Goal: Information Seeking & Learning: Learn about a topic

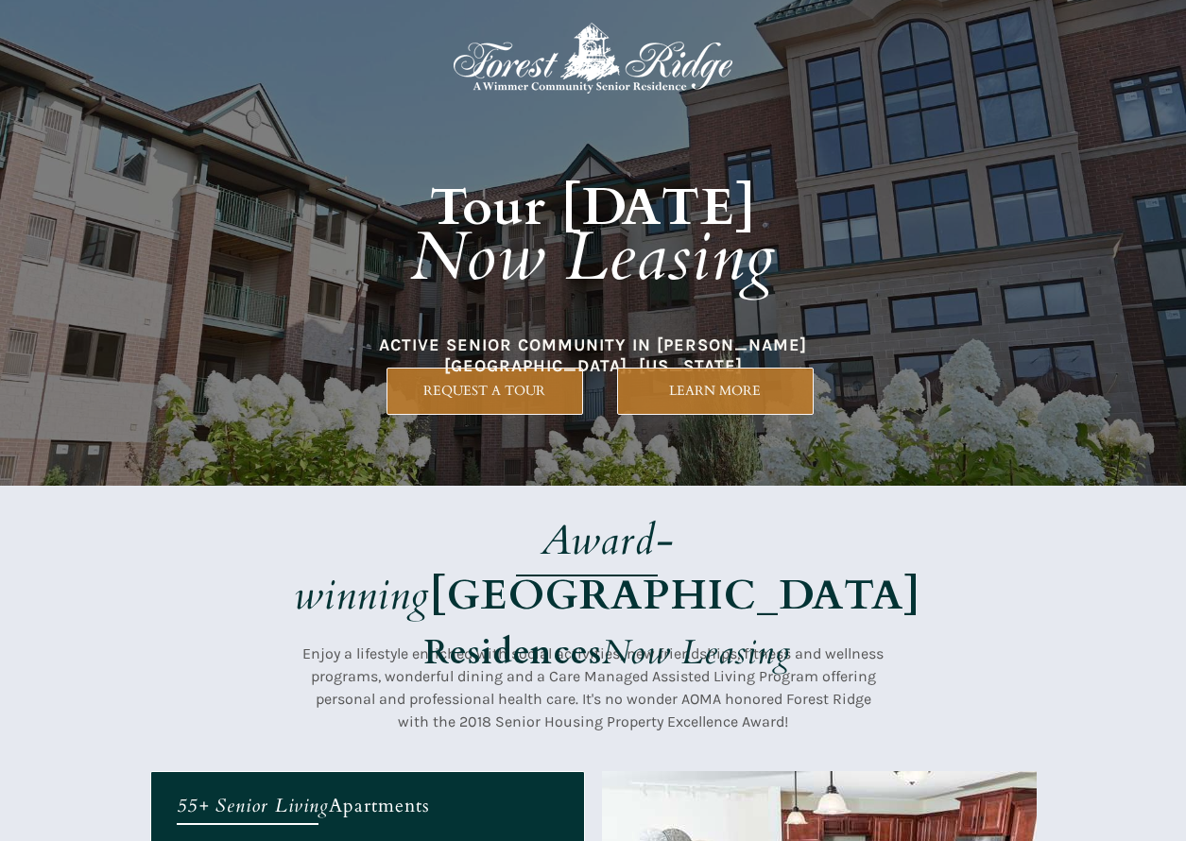
click at [908, 556] on h1 "Award-winning Forest Ridge Residences Now Leasing" at bounding box center [607, 600] width 743 height 164
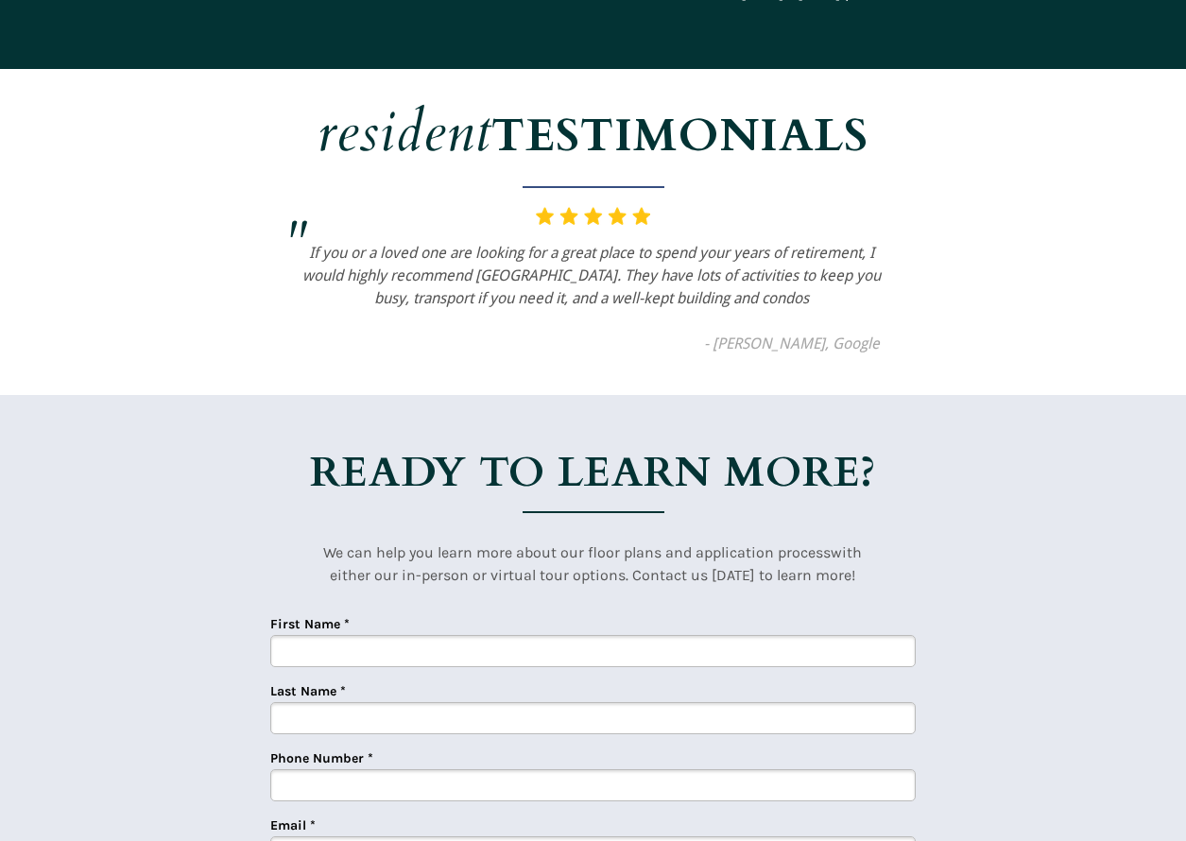
scroll to position [4595, 0]
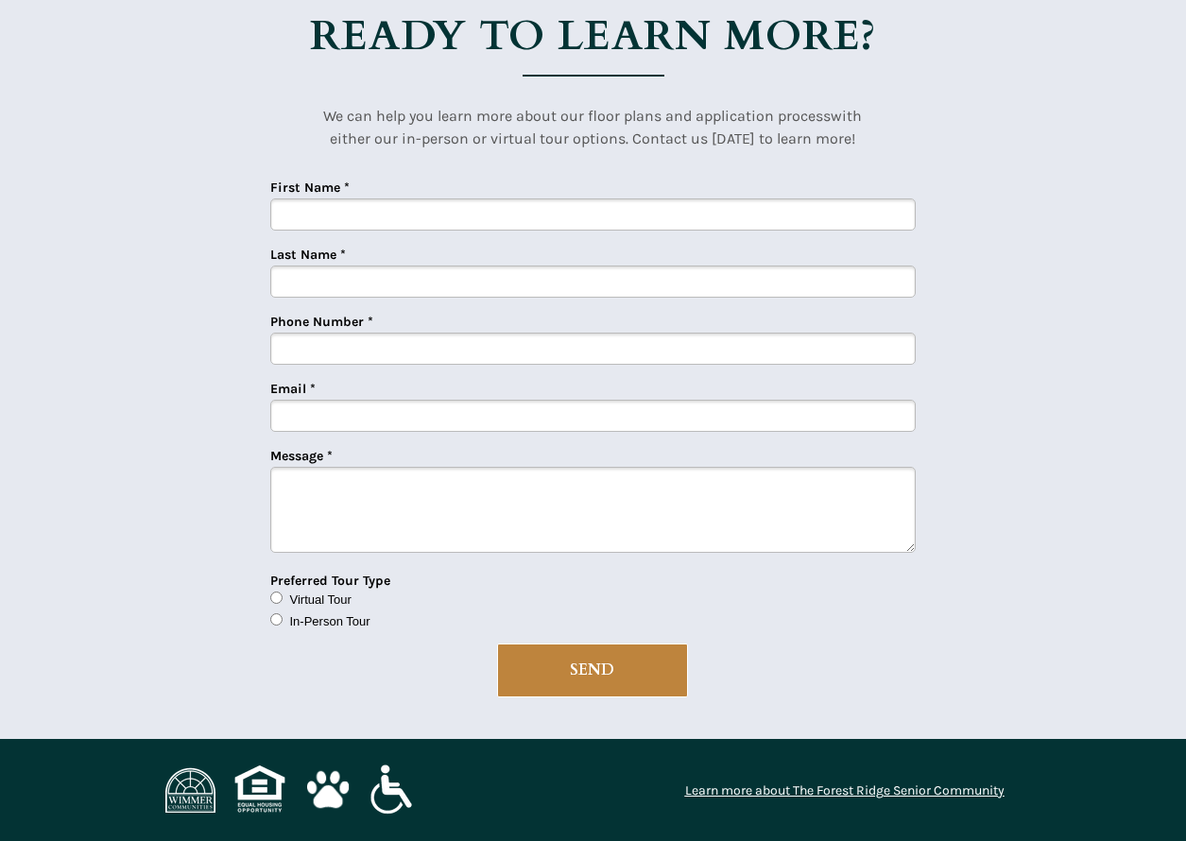
click at [187, 796] on img at bounding box center [190, 789] width 50 height 45
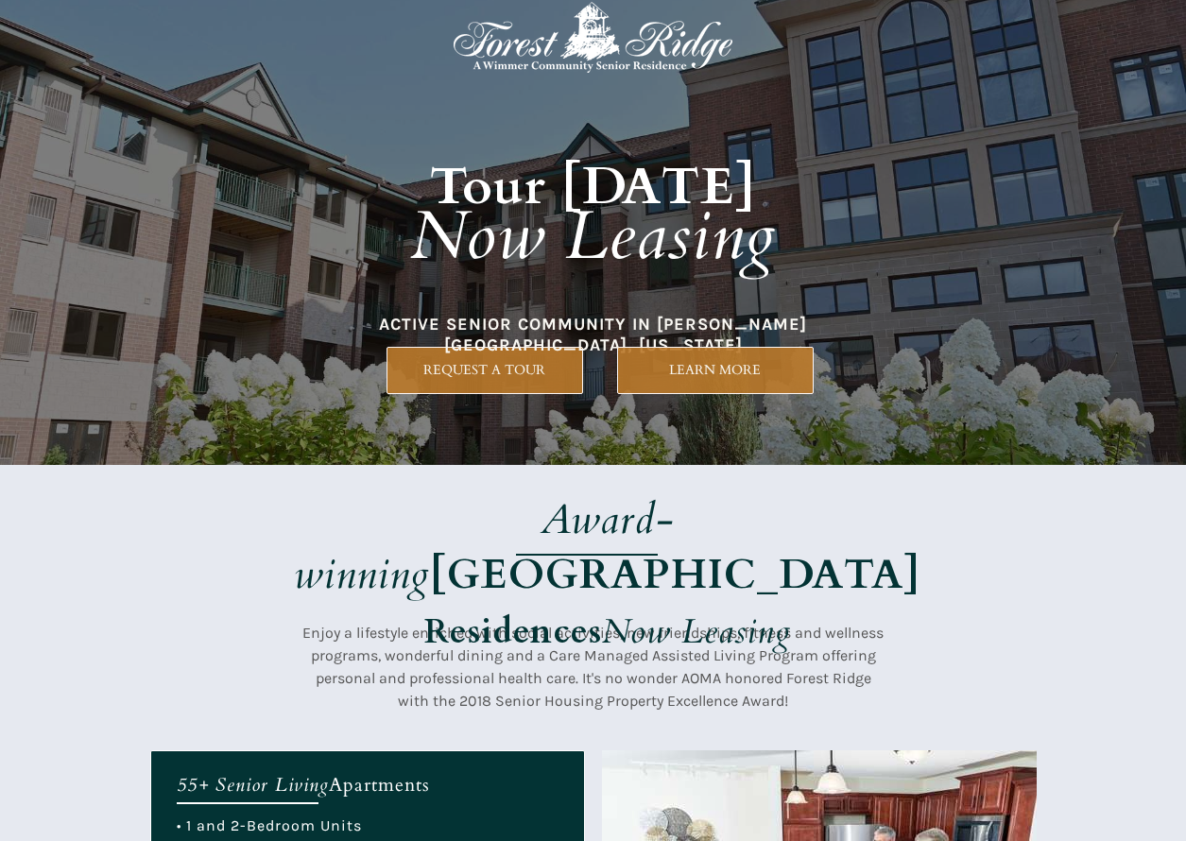
scroll to position [0, 0]
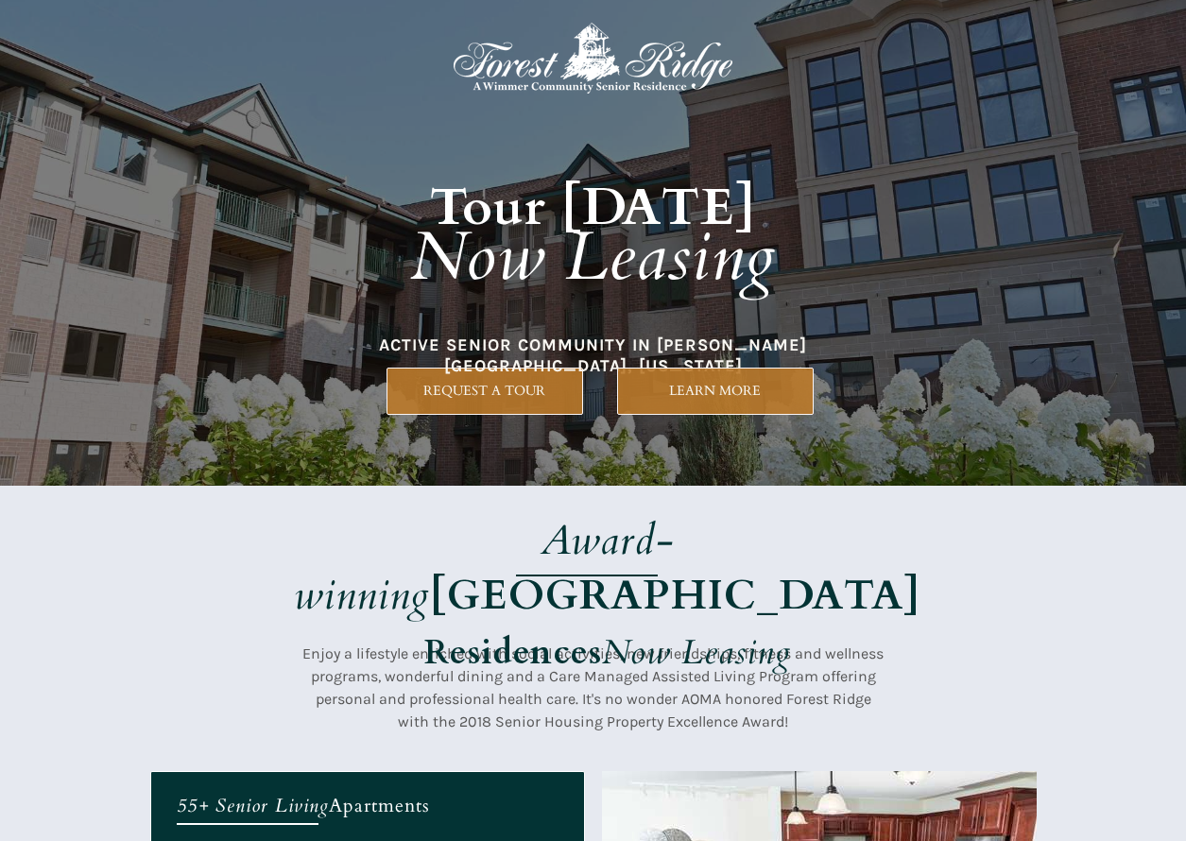
click at [565, 213] on em "Now Leasing" at bounding box center [593, 258] width 366 height 92
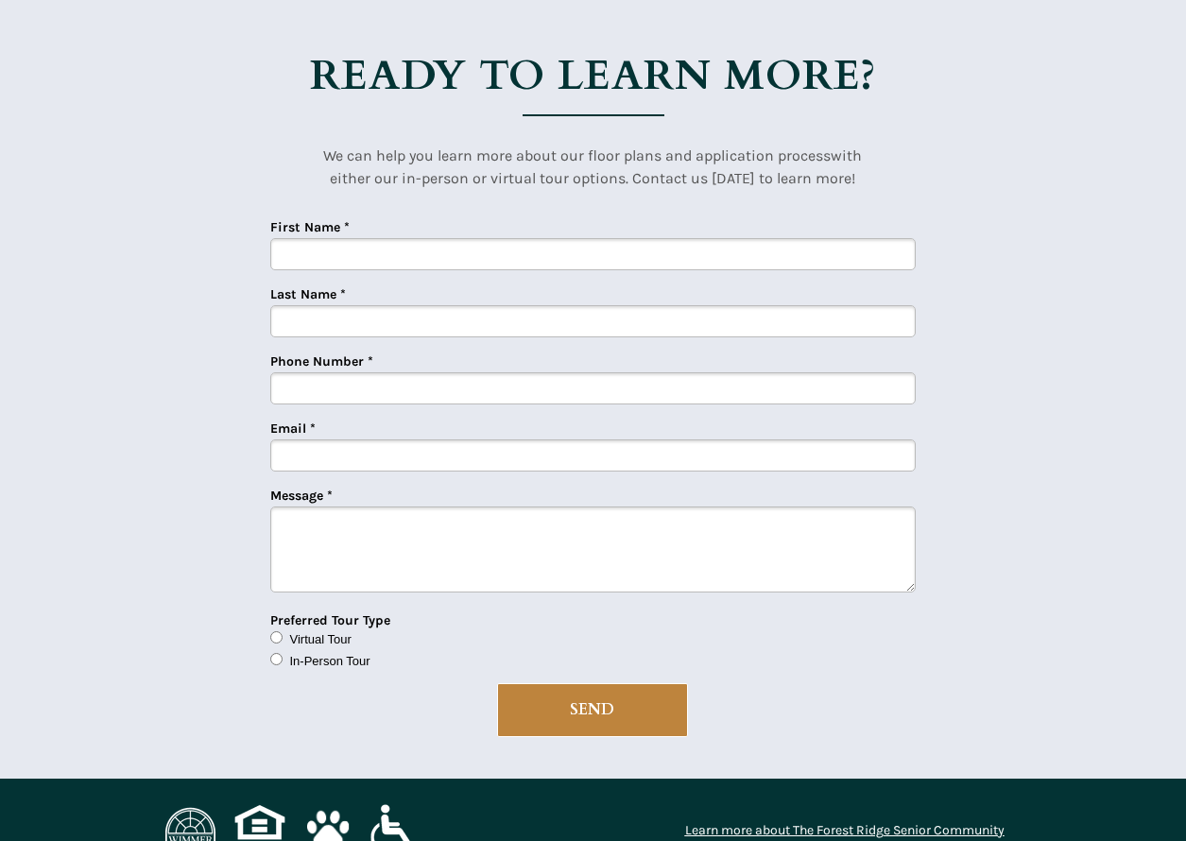
scroll to position [4595, 0]
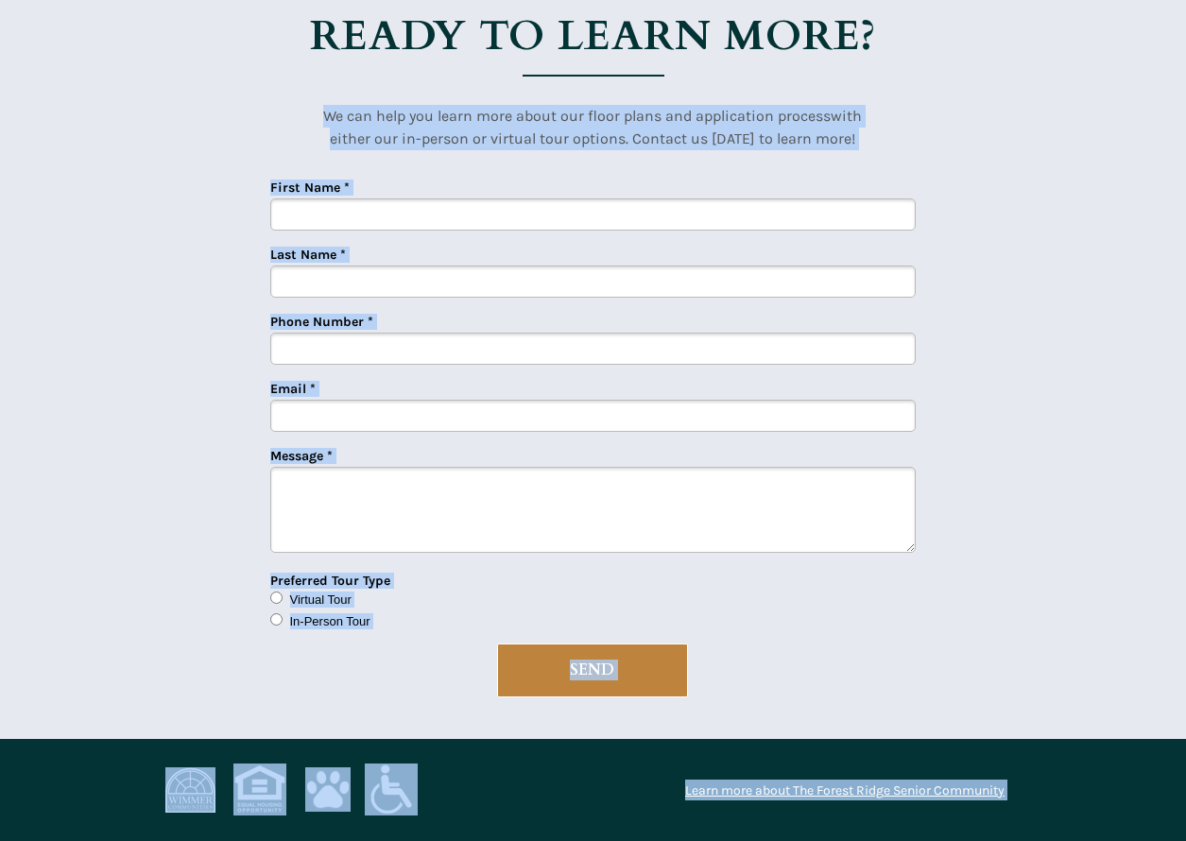
drag, startPoint x: 904, startPoint y: 35, endPoint x: 1059, endPoint y: 593, distance: 578.8
click at [1057, 575] on div at bounding box center [593, 348] width 1186 height 781
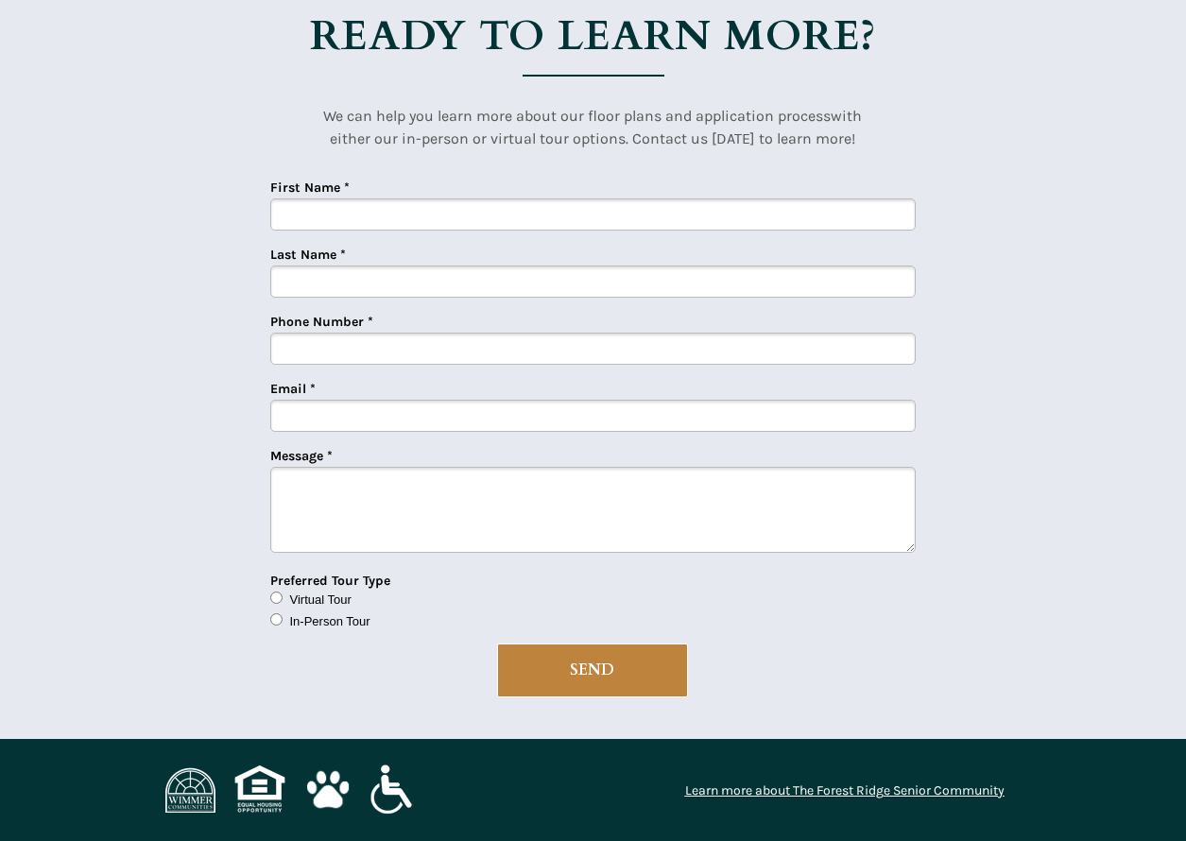
drag, startPoint x: 963, startPoint y: 402, endPoint x: 953, endPoint y: 560, distance: 159.1
click at [962, 404] on div at bounding box center [593, 348] width 887 height 781
click at [846, 789] on link "Learn more about The Forest Ridge Senior Community" at bounding box center [844, 791] width 319 height 16
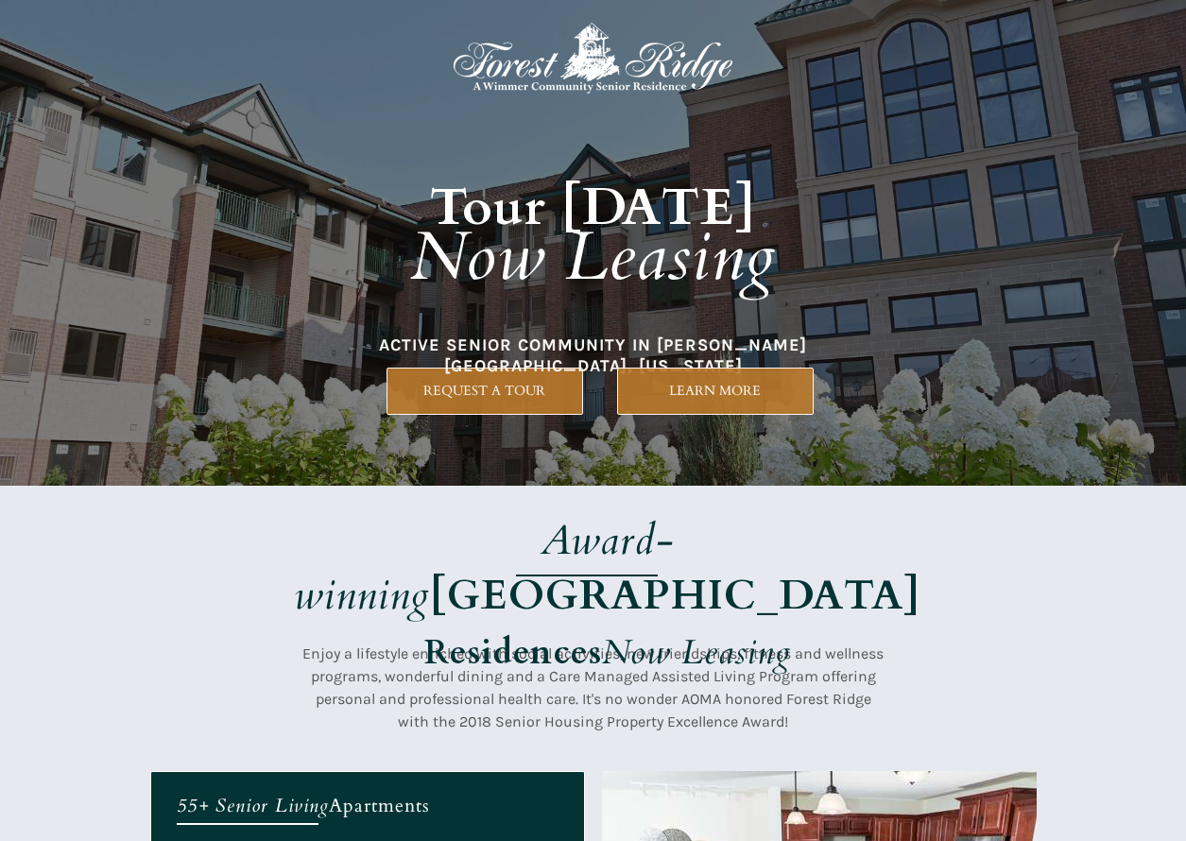
click at [975, 270] on h1 "Tour Today Now Leasing" at bounding box center [593, 215] width 809 height 274
drag, startPoint x: 976, startPoint y: 270, endPoint x: 1038, endPoint y: 120, distance: 162.3
click at [1038, 120] on div at bounding box center [593, 243] width 1186 height 486
